Goal: Task Accomplishment & Management: Manage account settings

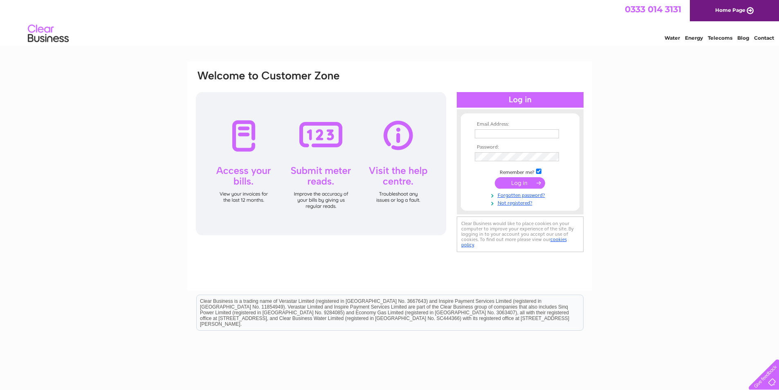
type input "[EMAIL_ADDRESS][DOMAIN_NAME]"
click at [521, 184] on input "submit" at bounding box center [520, 182] width 50 height 11
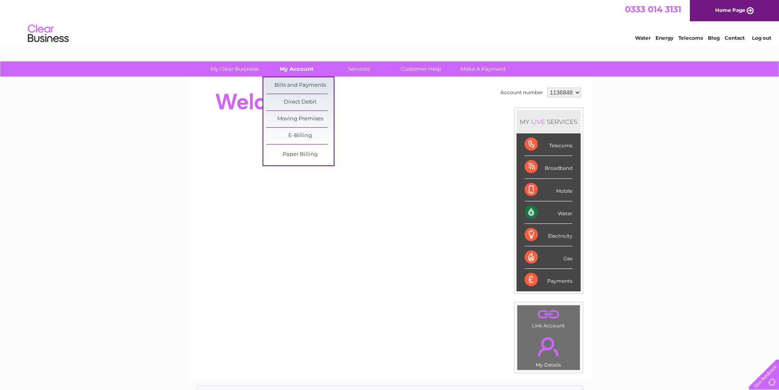
click at [298, 68] on link "My Account" at bounding box center [296, 68] width 67 height 15
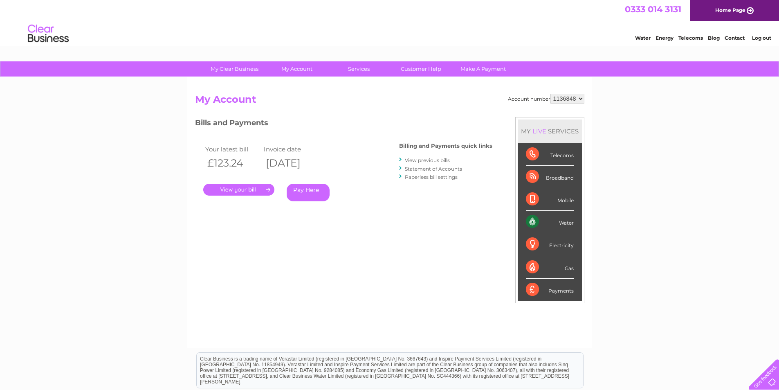
click at [251, 190] on link "." at bounding box center [238, 190] width 71 height 12
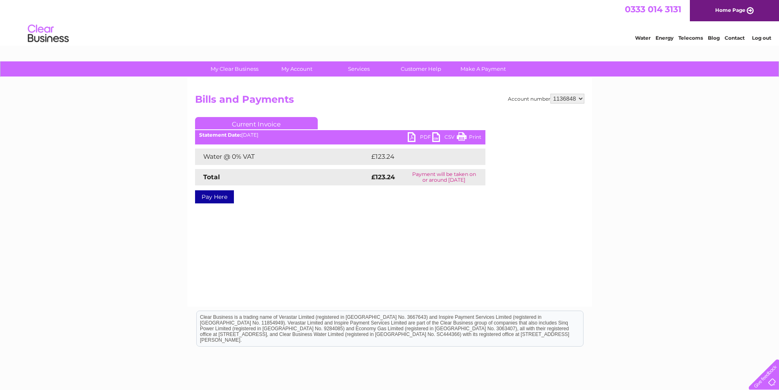
click at [413, 136] on link "PDF" at bounding box center [420, 138] width 25 height 12
